Goal: Navigation & Orientation: Find specific page/section

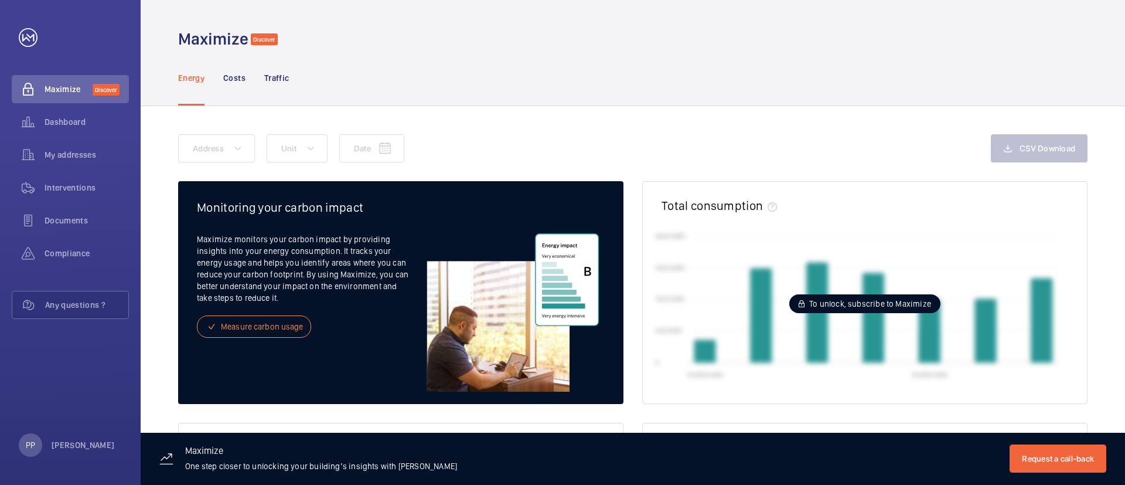
click at [234, 82] on p "Costs" at bounding box center [234, 78] width 22 height 12
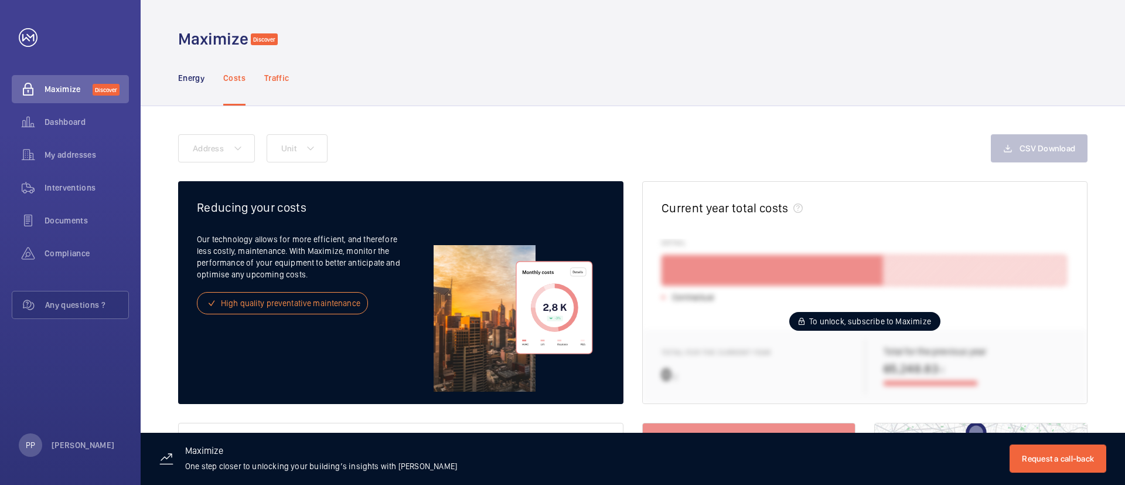
click at [276, 72] on p "Traffic" at bounding box center [276, 78] width 25 height 12
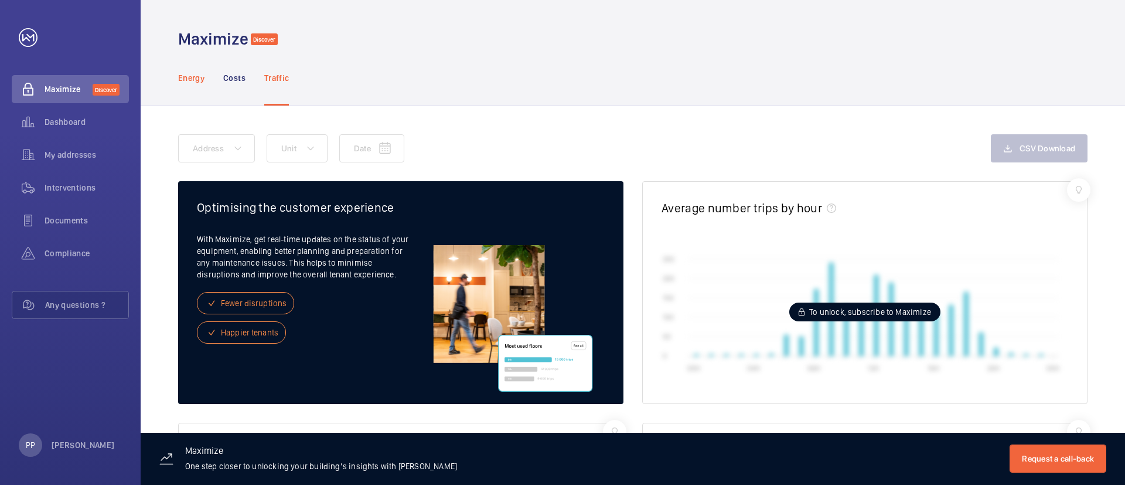
click at [198, 76] on p "Energy" at bounding box center [191, 78] width 26 height 12
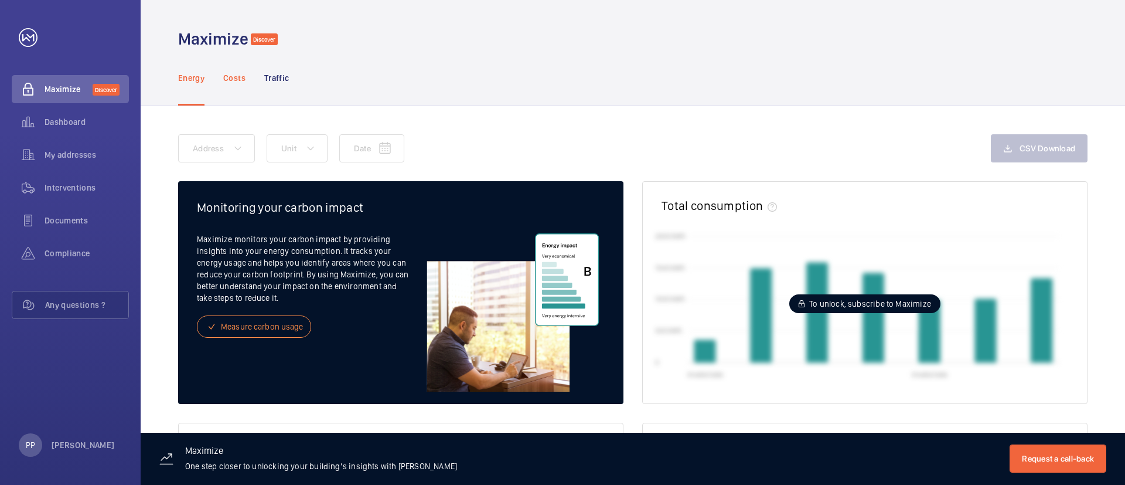
click at [234, 74] on p "Costs" at bounding box center [234, 78] width 22 height 12
